Goal: Transaction & Acquisition: Purchase product/service

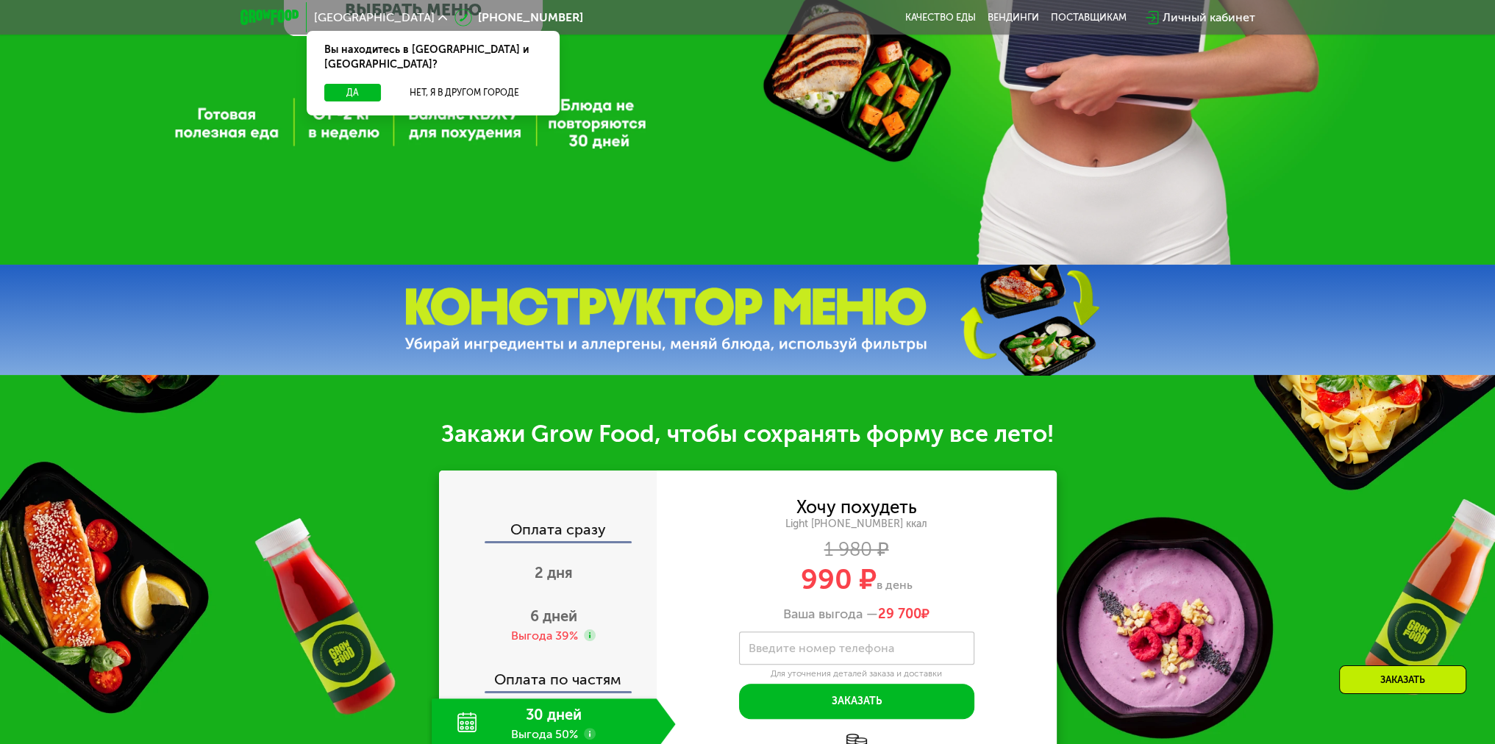
scroll to position [221, 0]
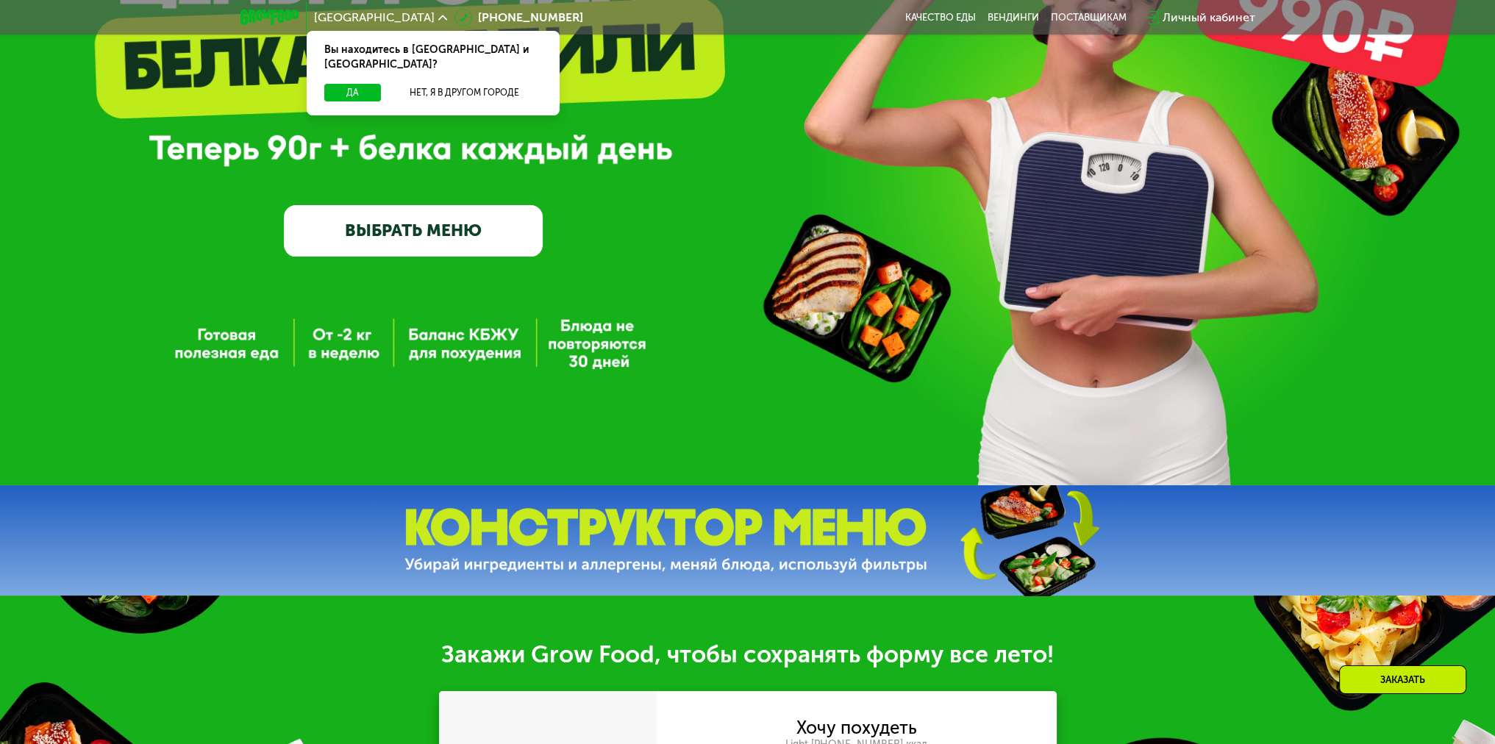
click at [397, 241] on link "ВЫБРАТЬ МЕНЮ" at bounding box center [413, 231] width 259 height 52
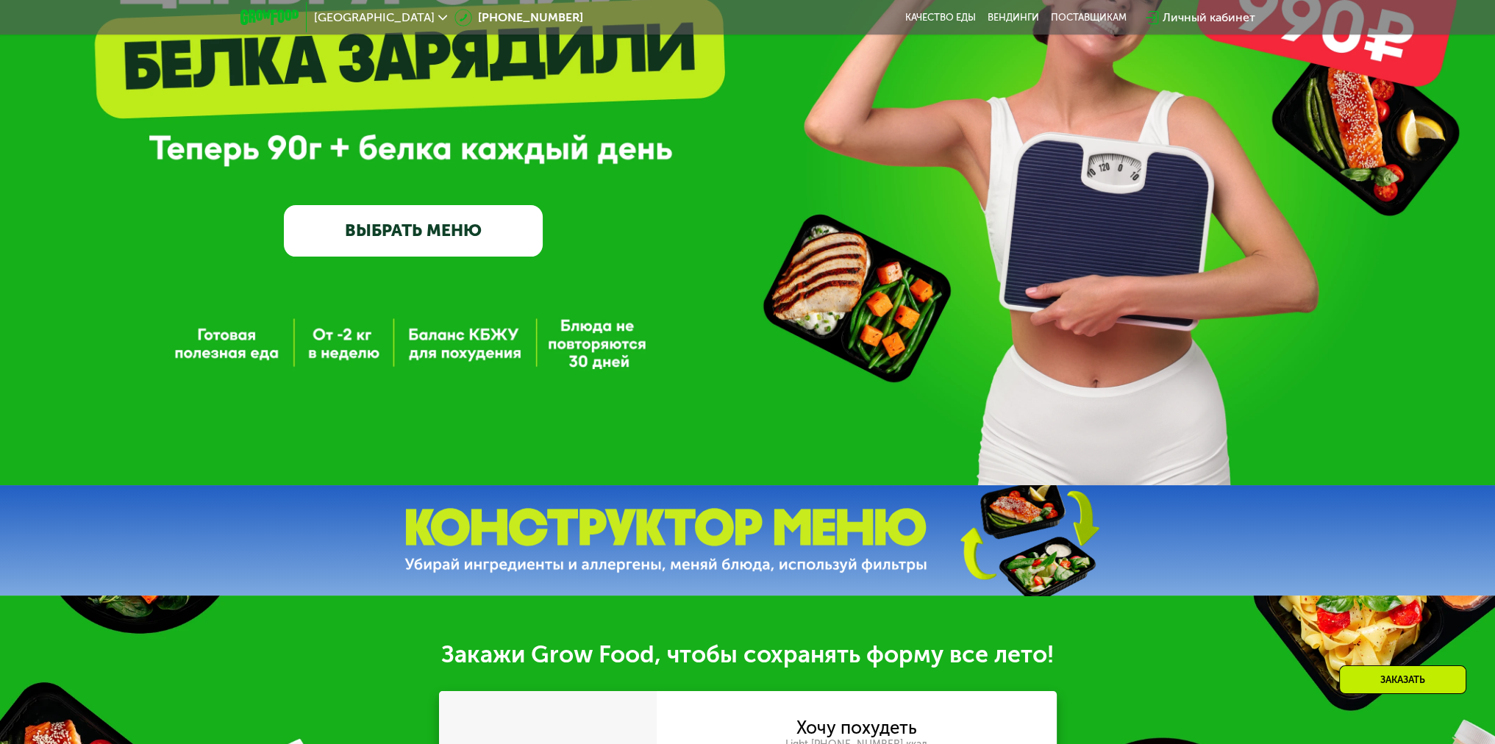
click at [390, 245] on link "ВЫБРАТЬ МЕНЮ" at bounding box center [413, 231] width 259 height 52
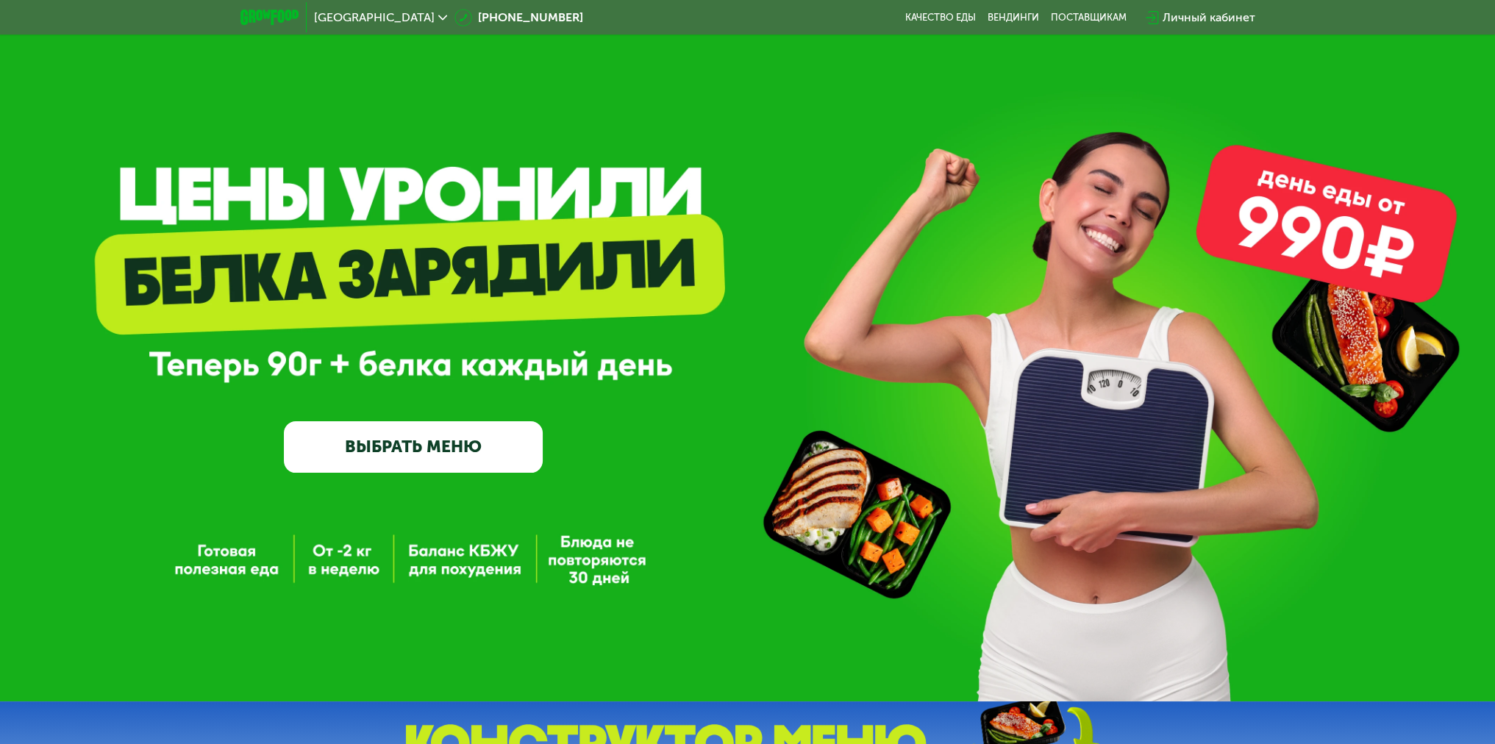
scroll to position [0, 0]
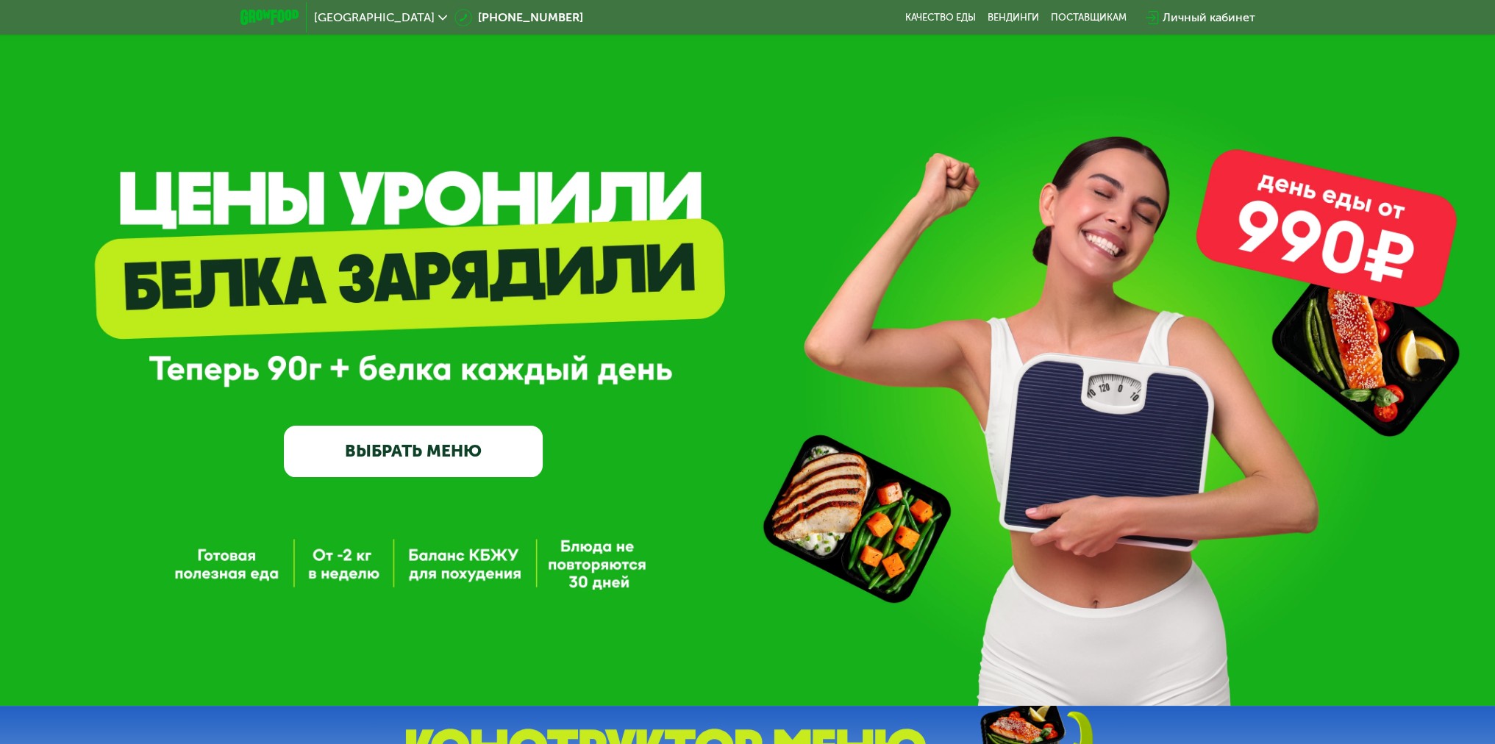
click at [373, 468] on link "ВЫБРАТЬ МЕНЮ" at bounding box center [413, 452] width 259 height 52
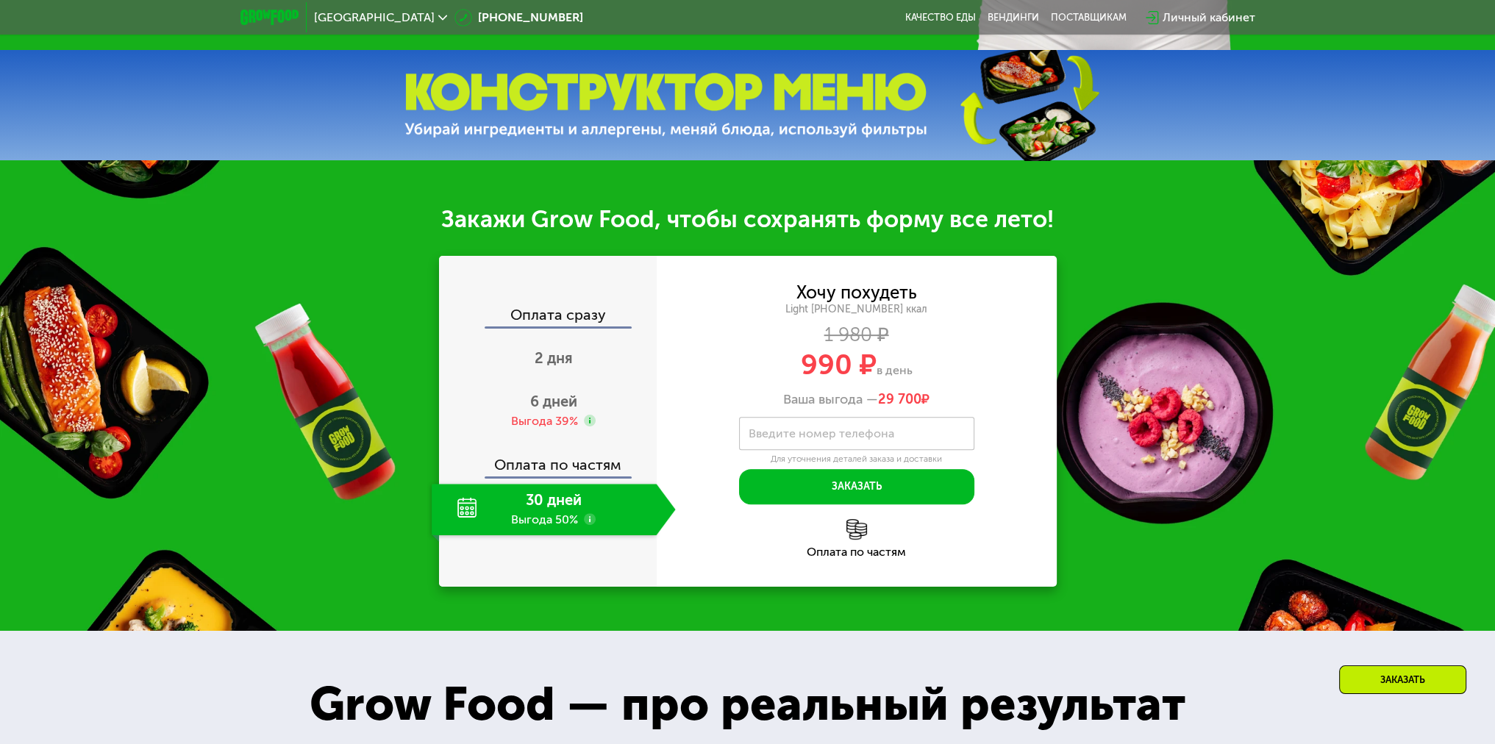
scroll to position [441, 0]
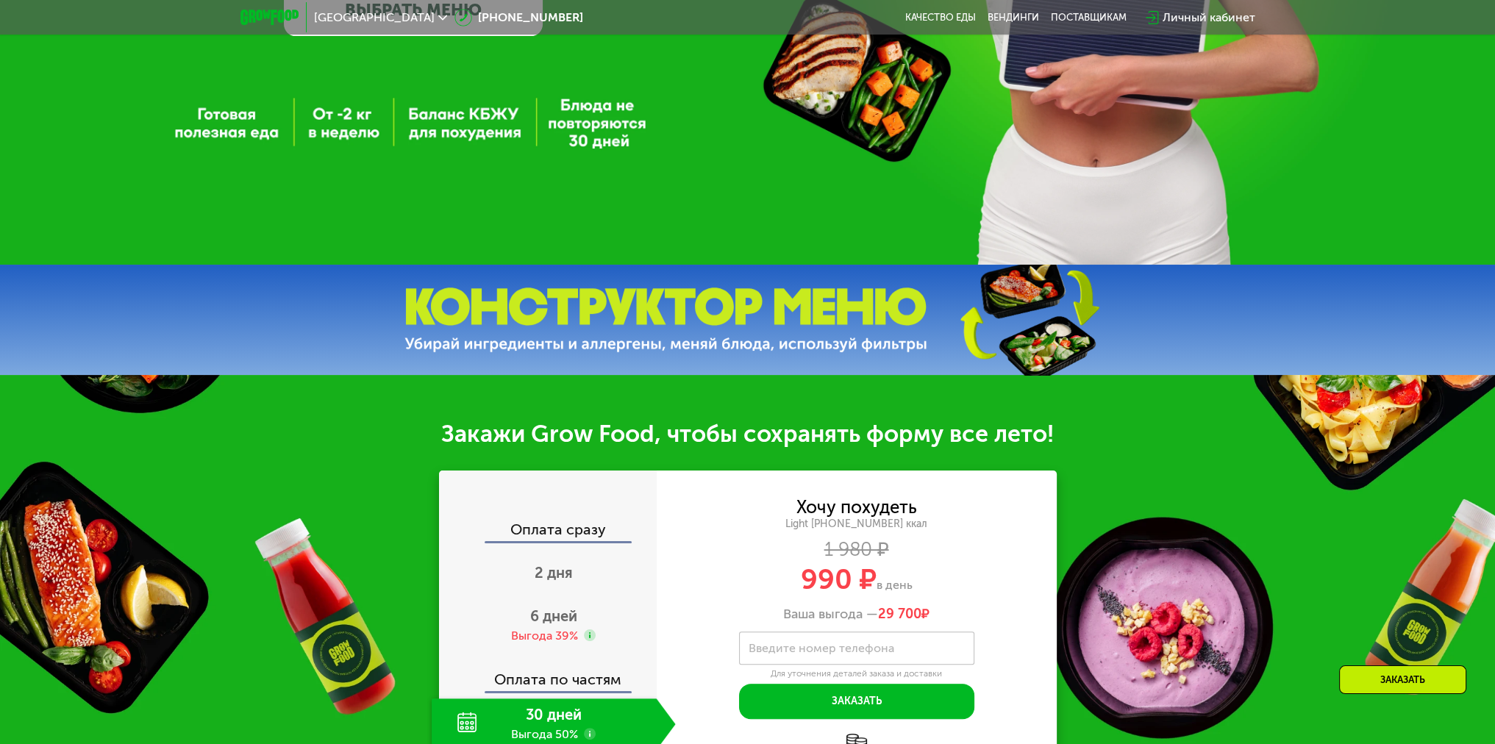
click at [1431, 680] on div "Заказать" at bounding box center [1402, 679] width 127 height 29
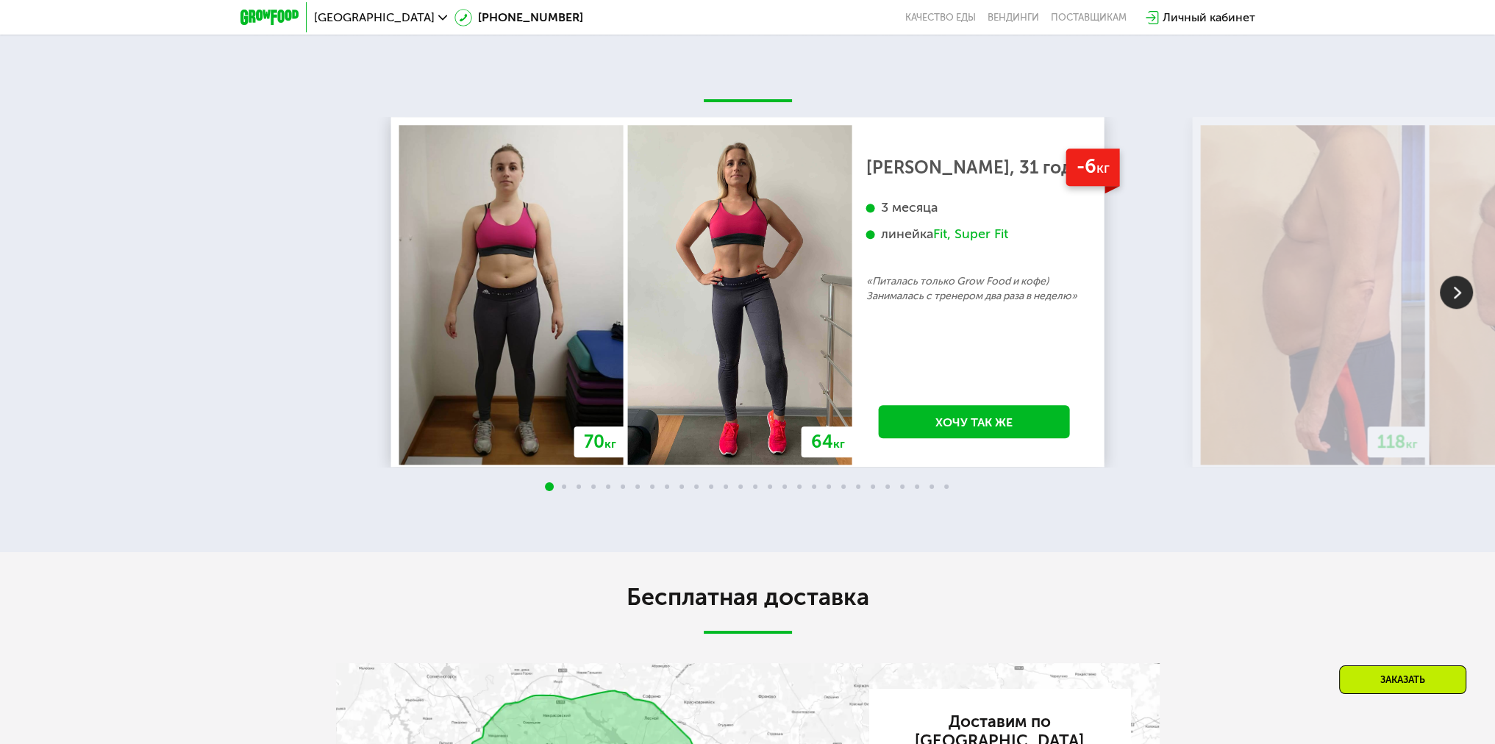
scroll to position [1812, 0]
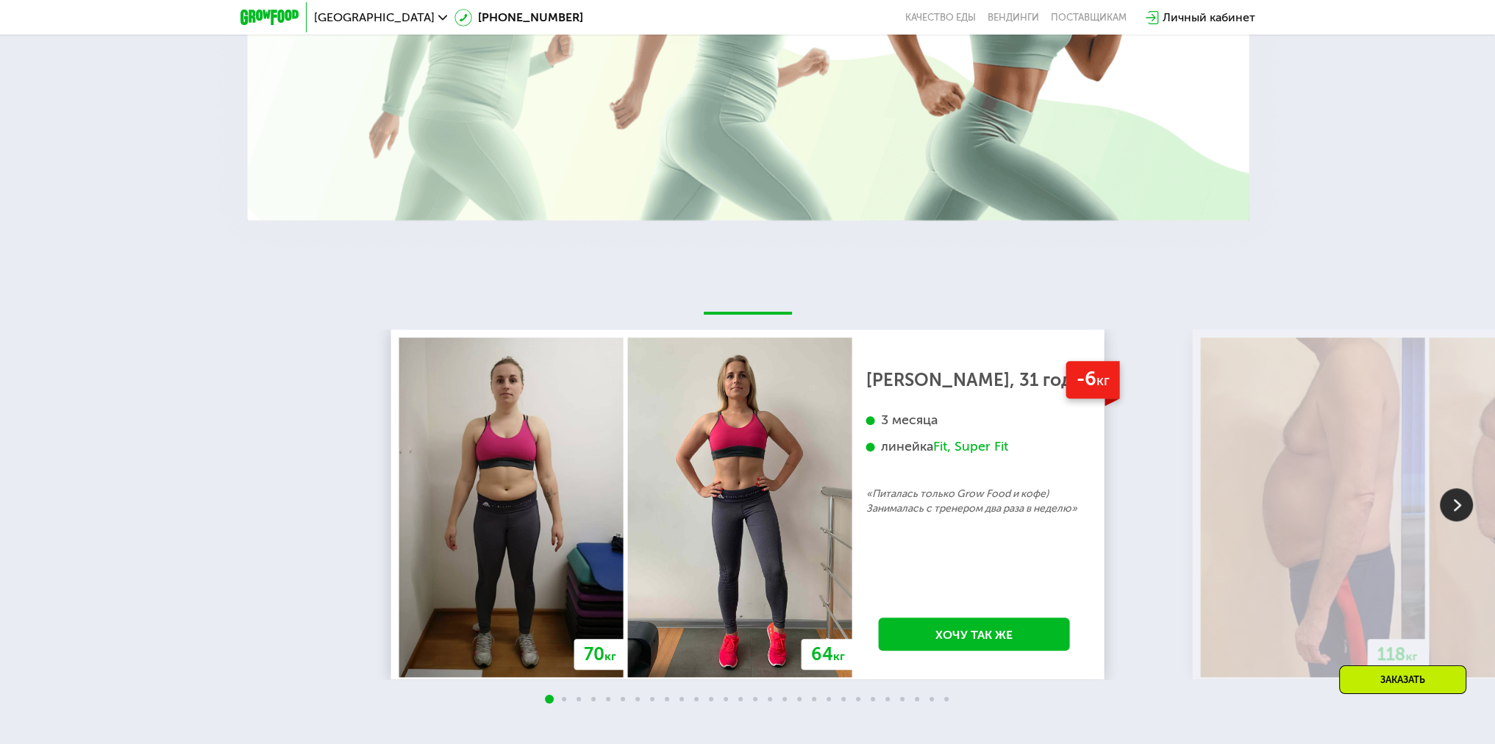
click at [1197, 19] on div "Личный кабинет" at bounding box center [1208, 18] width 93 height 18
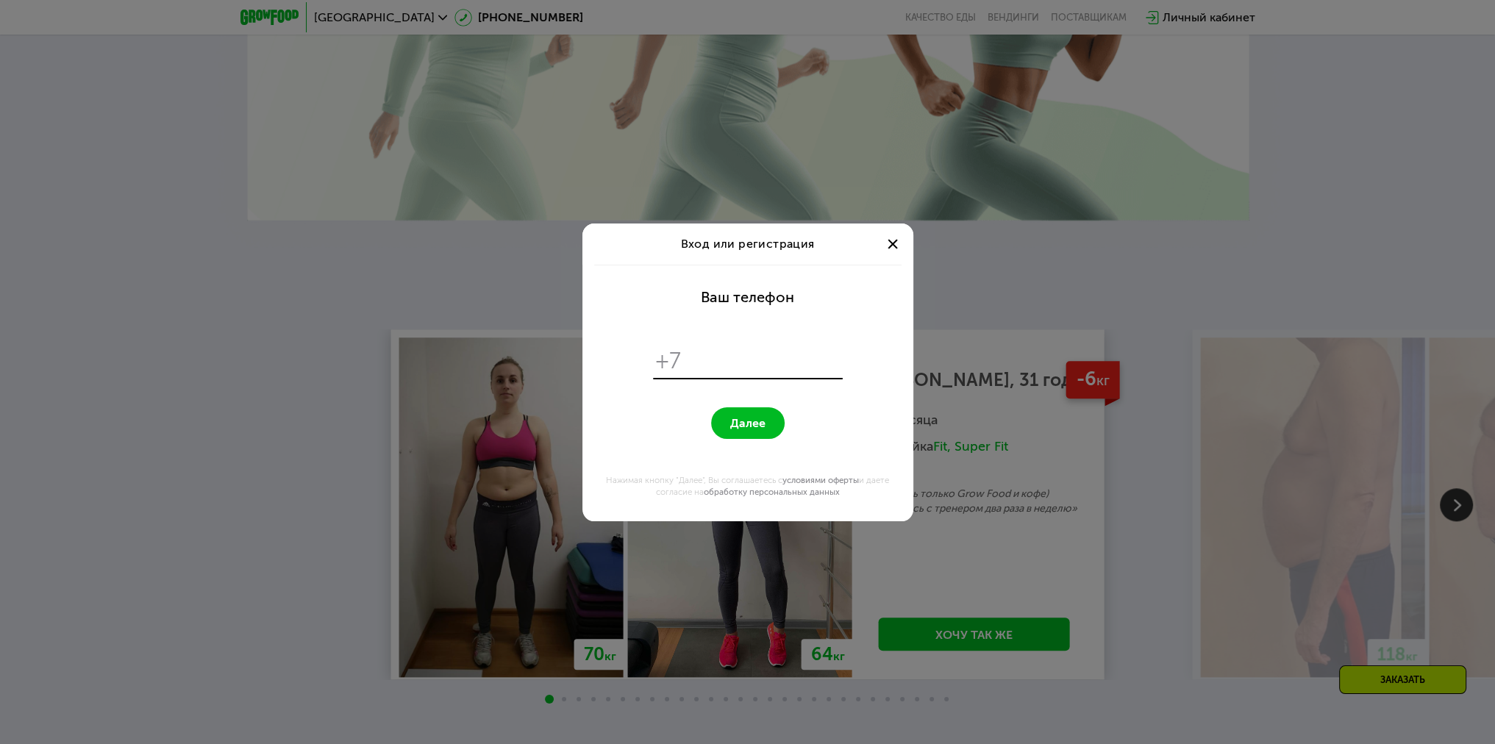
scroll to position [0, 0]
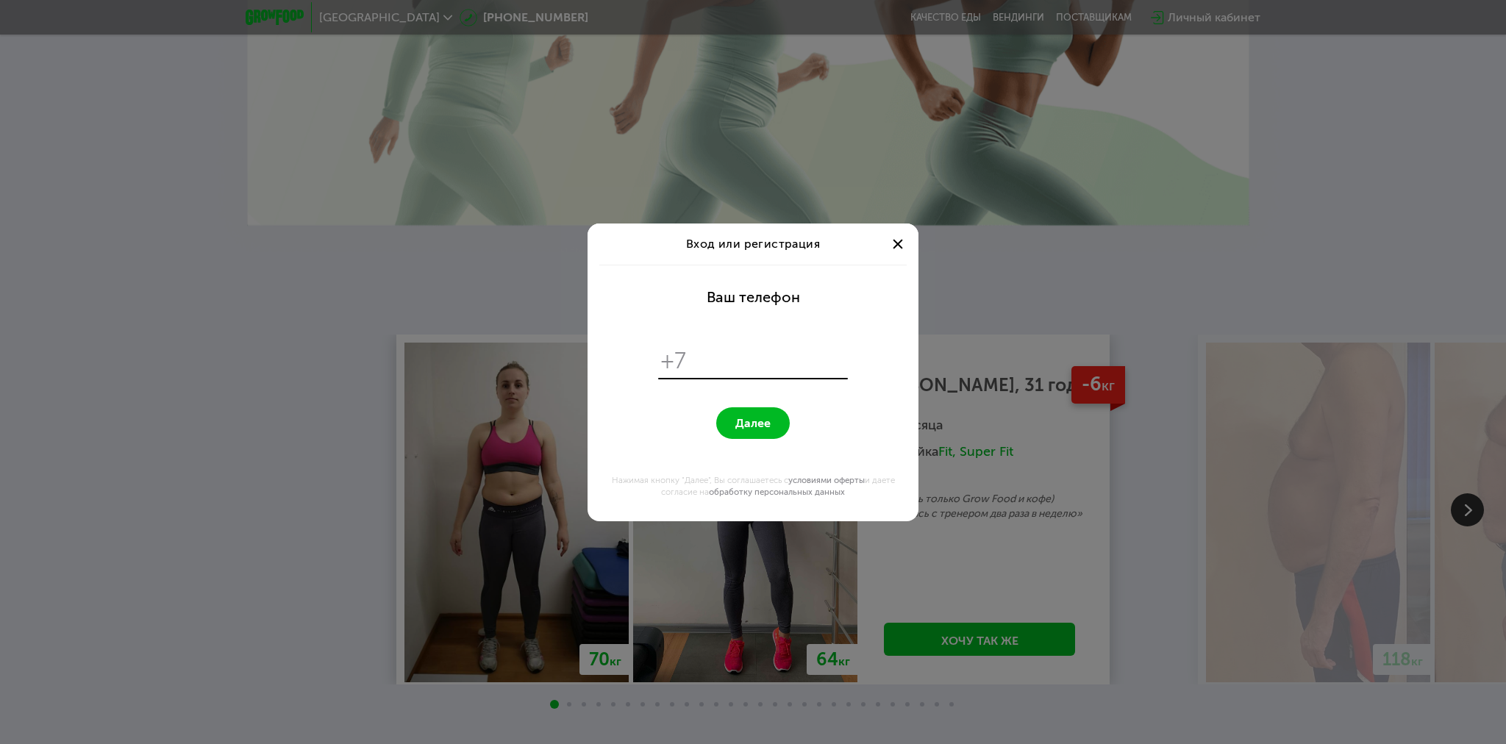
click at [901, 240] on div at bounding box center [898, 244] width 18 height 18
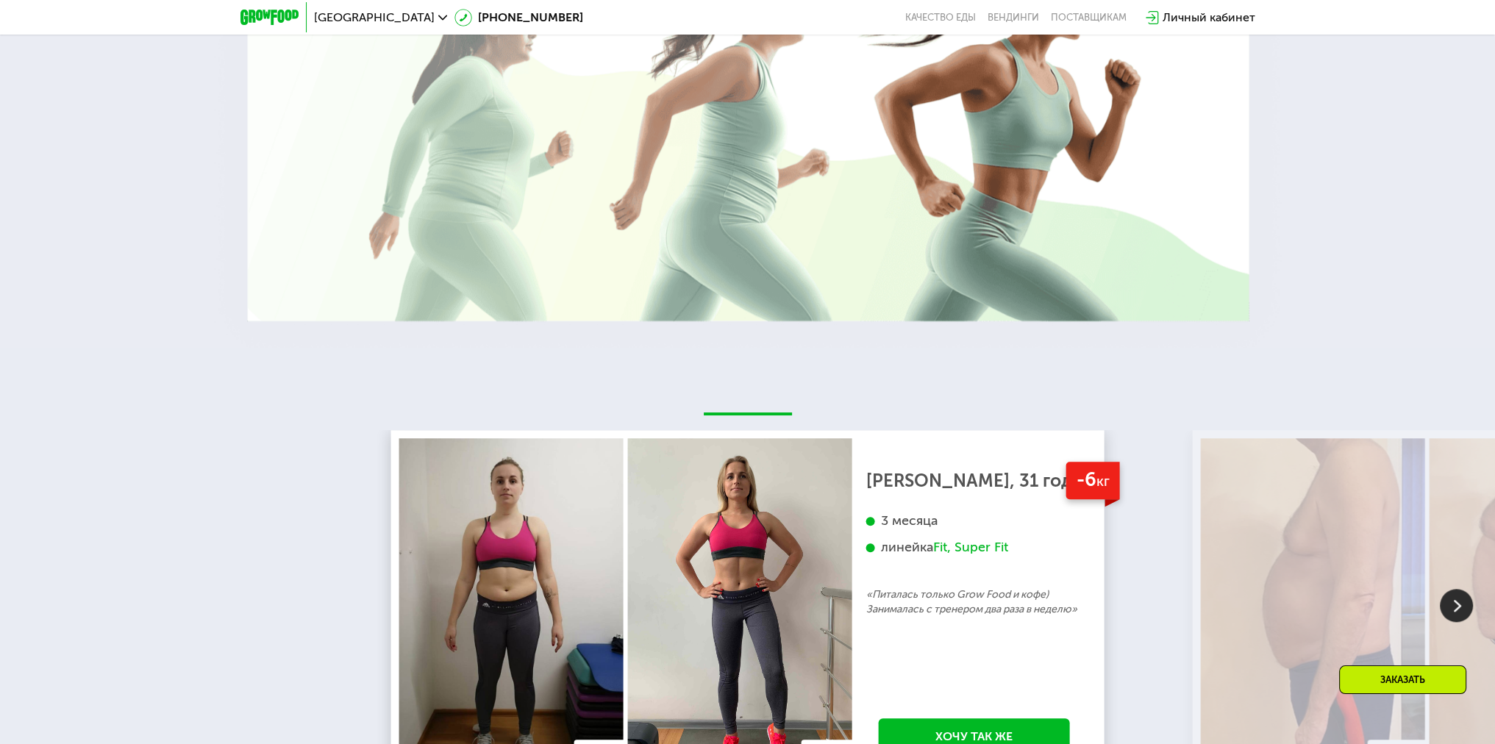
scroll to position [1812, 0]
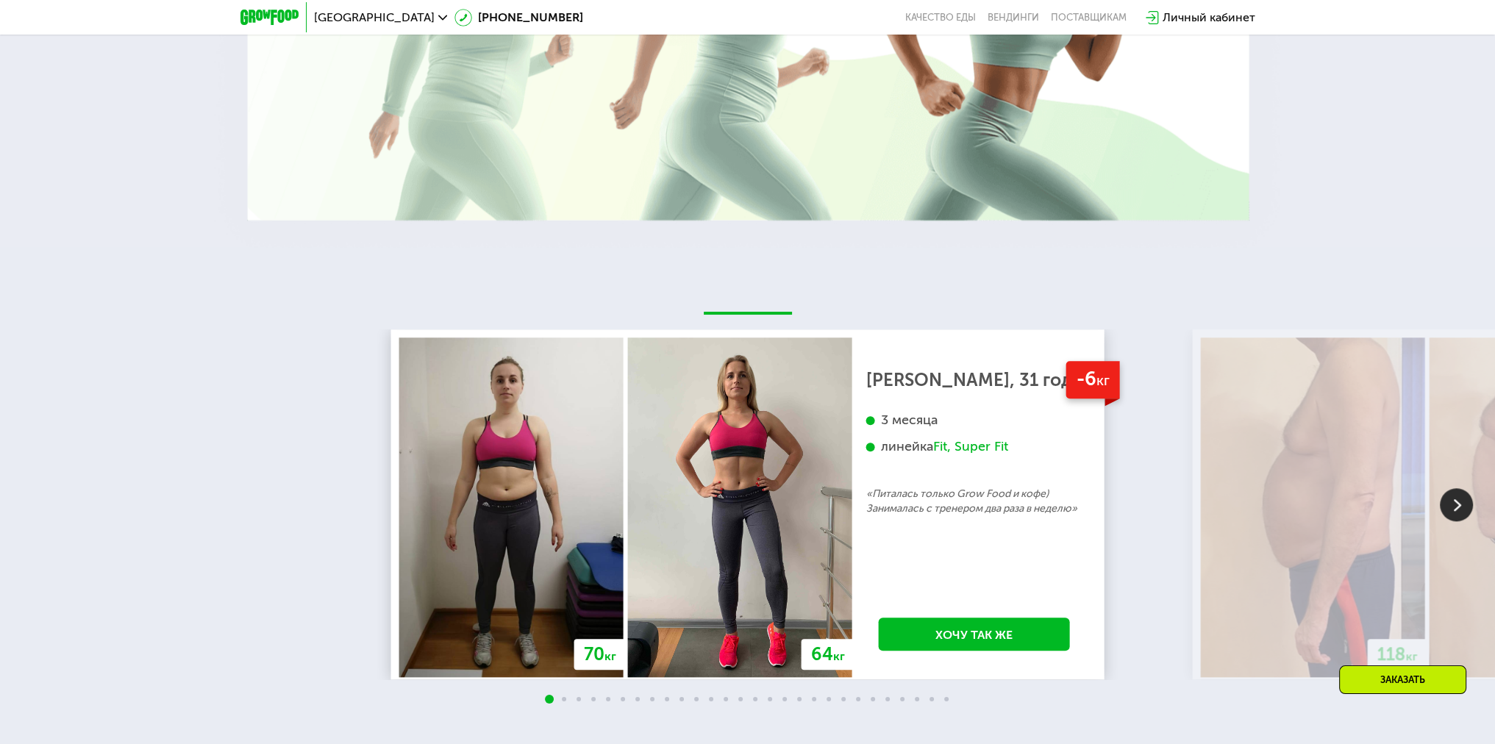
click at [340, 18] on span "[GEOGRAPHIC_DATA]" at bounding box center [374, 18] width 121 height 12
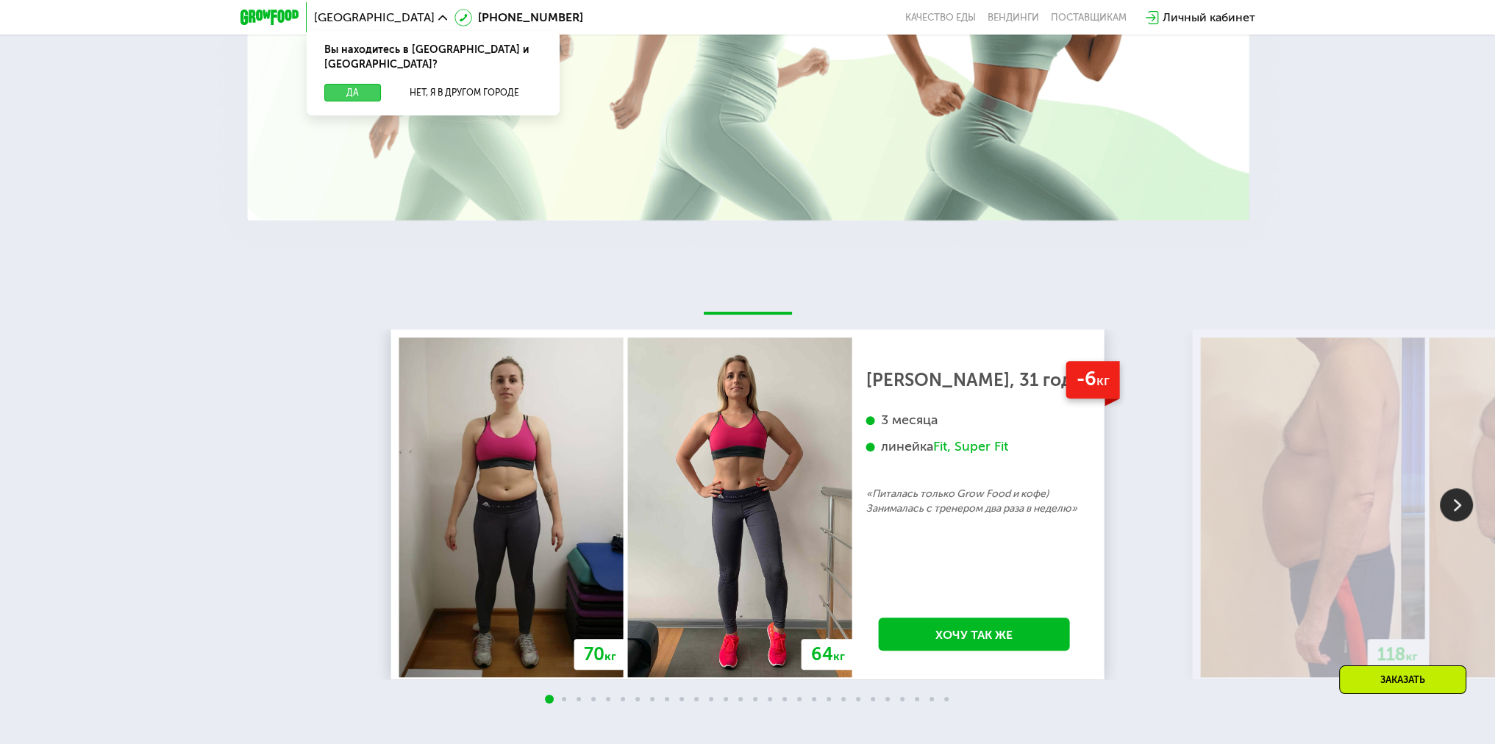
click at [355, 84] on button "Да" at bounding box center [352, 93] width 57 height 18
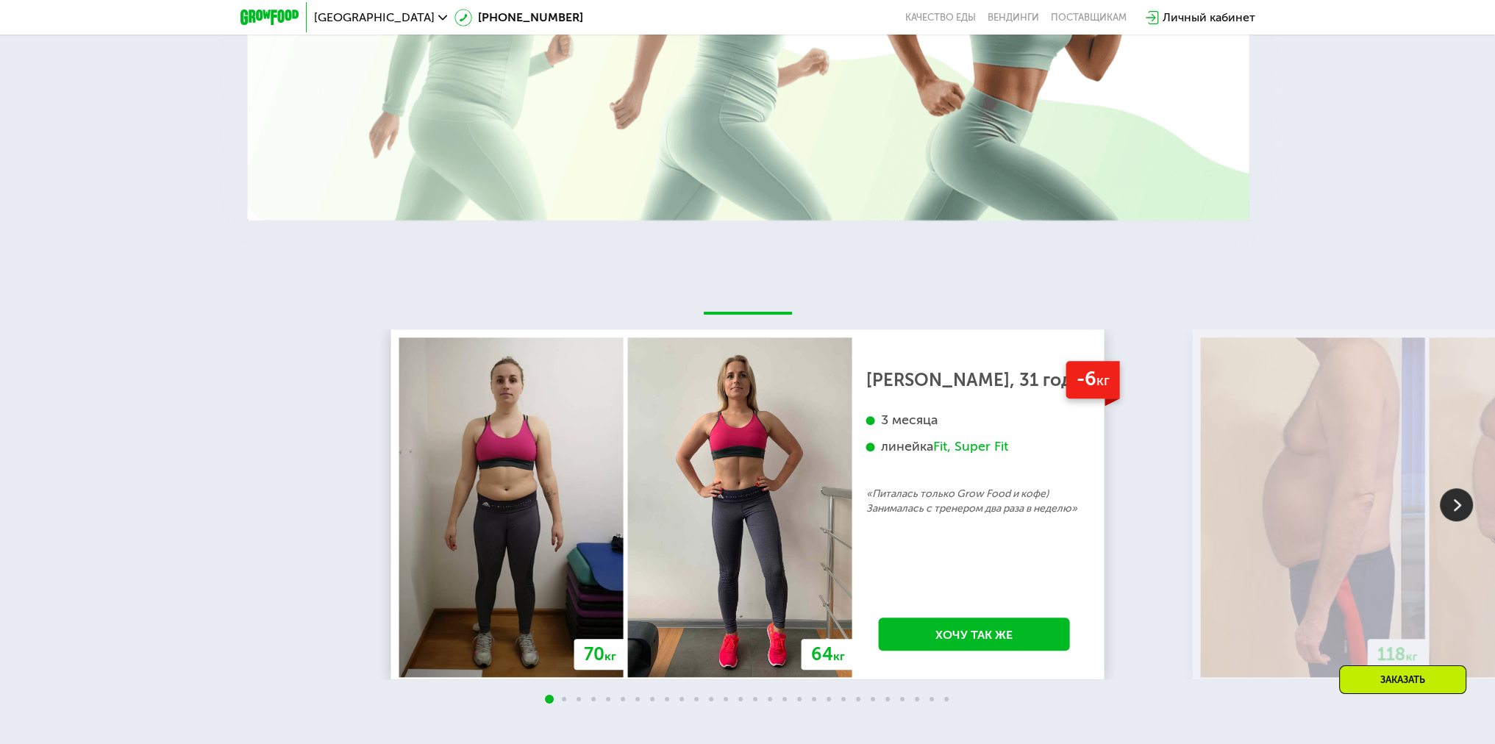
click at [284, 18] on img at bounding box center [269, 17] width 58 height 15
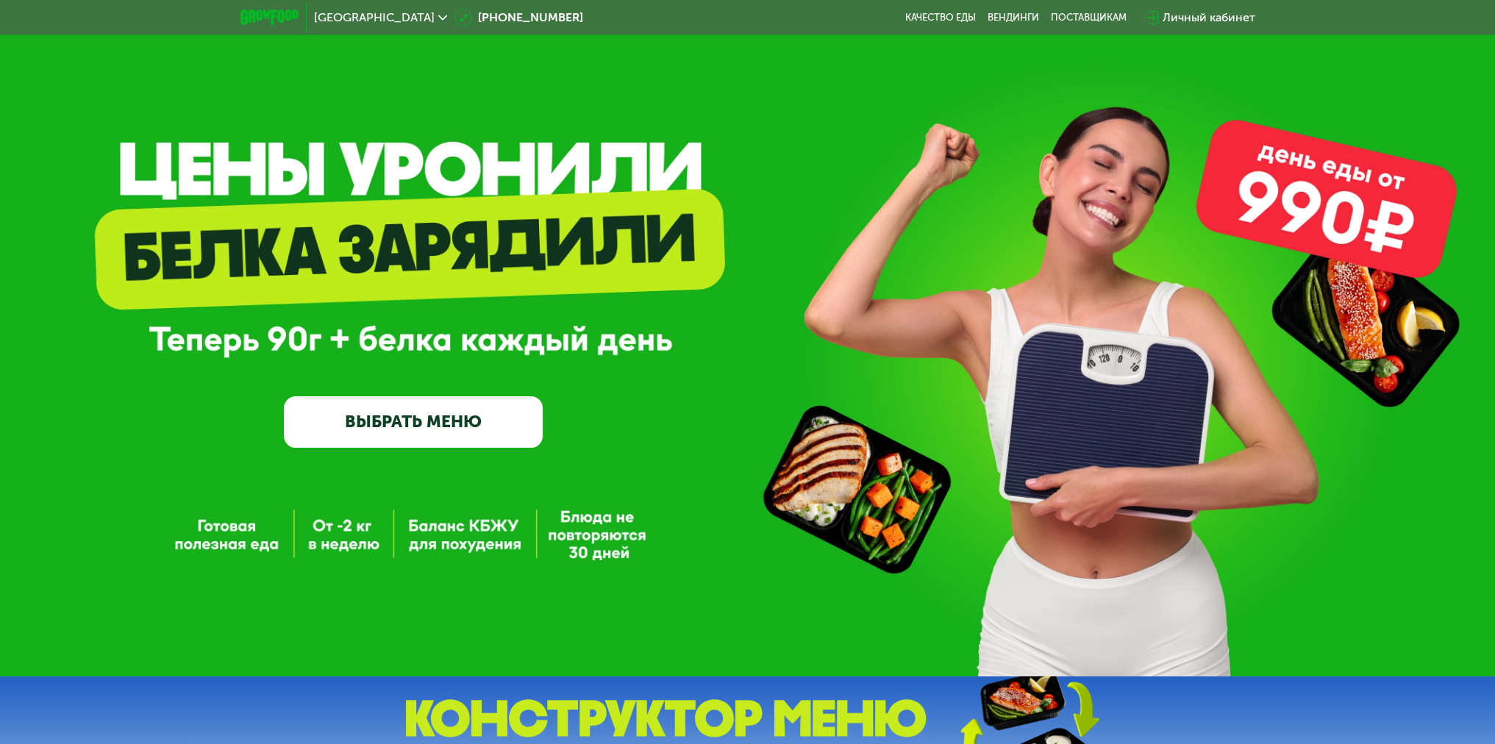
scroll to position [0, 0]
